Goal: Find specific page/section: Find specific page/section

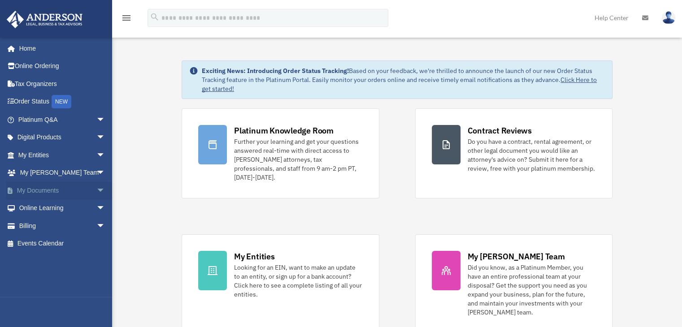
click at [96, 192] on span "arrow_drop_down" at bounding box center [105, 191] width 18 height 18
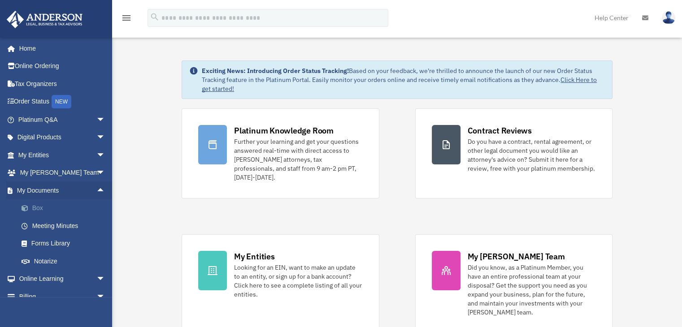
click at [50, 208] on link "Box" at bounding box center [66, 208] width 106 height 18
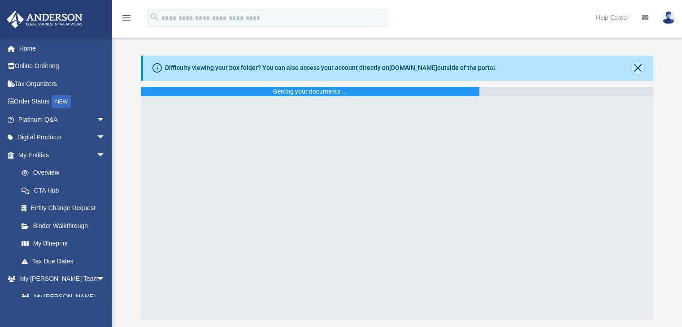
click at [638, 68] on button "Close" at bounding box center [637, 68] width 13 height 13
